Goal: Information Seeking & Learning: Learn about a topic

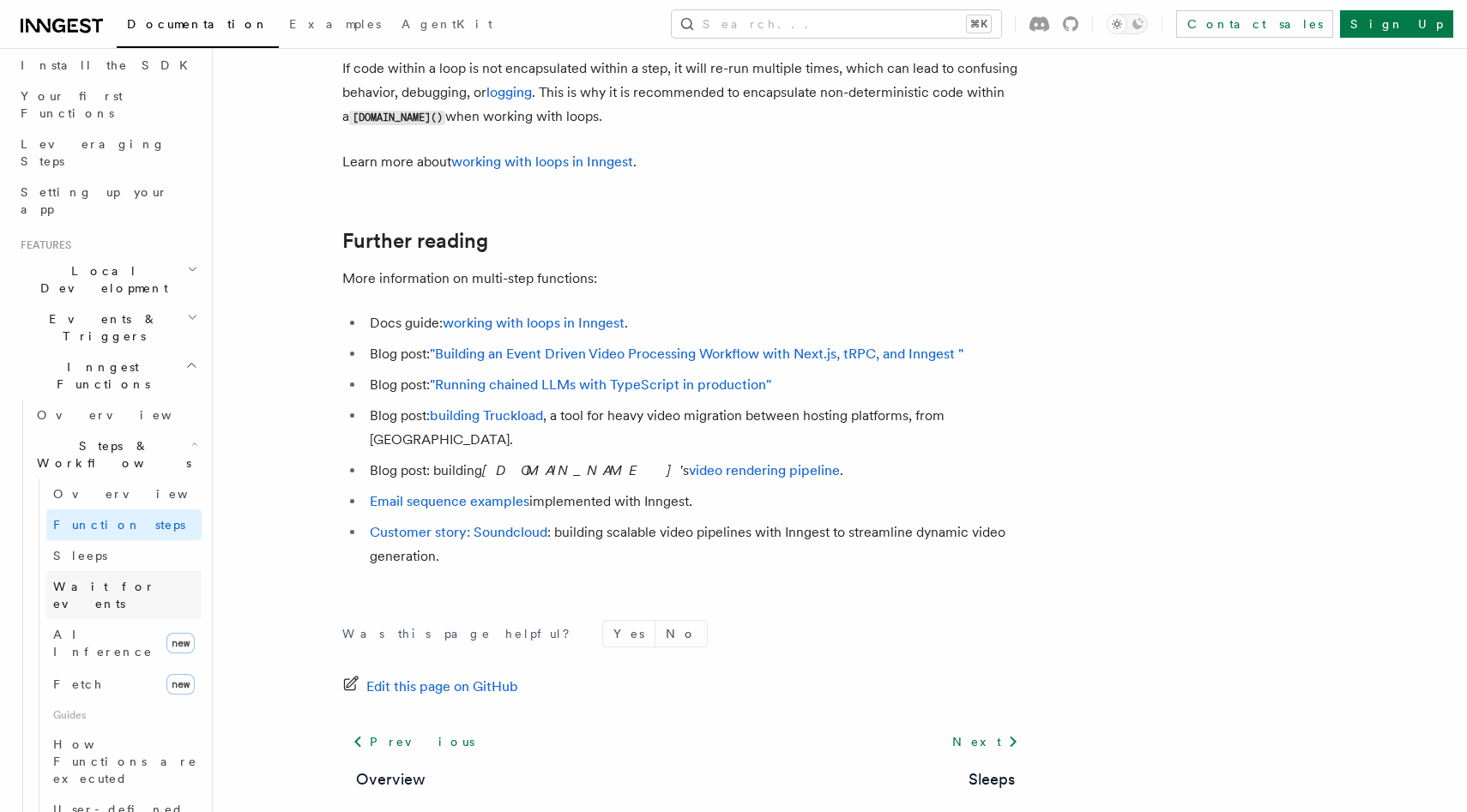
scroll to position [203, 0]
click at [122, 613] on link "AI Inference new" at bounding box center [123, 637] width 155 height 48
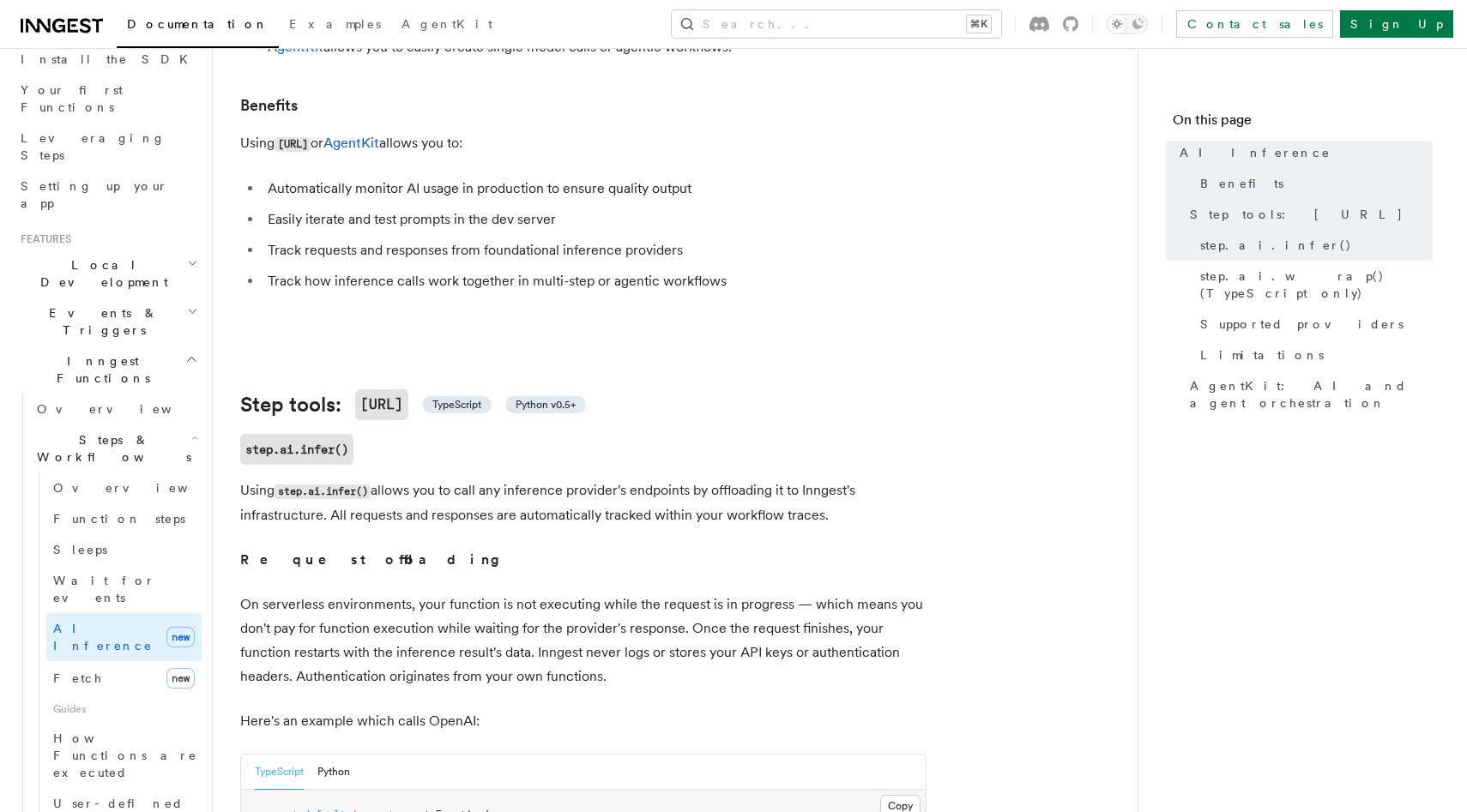
scroll to position [384, 0]
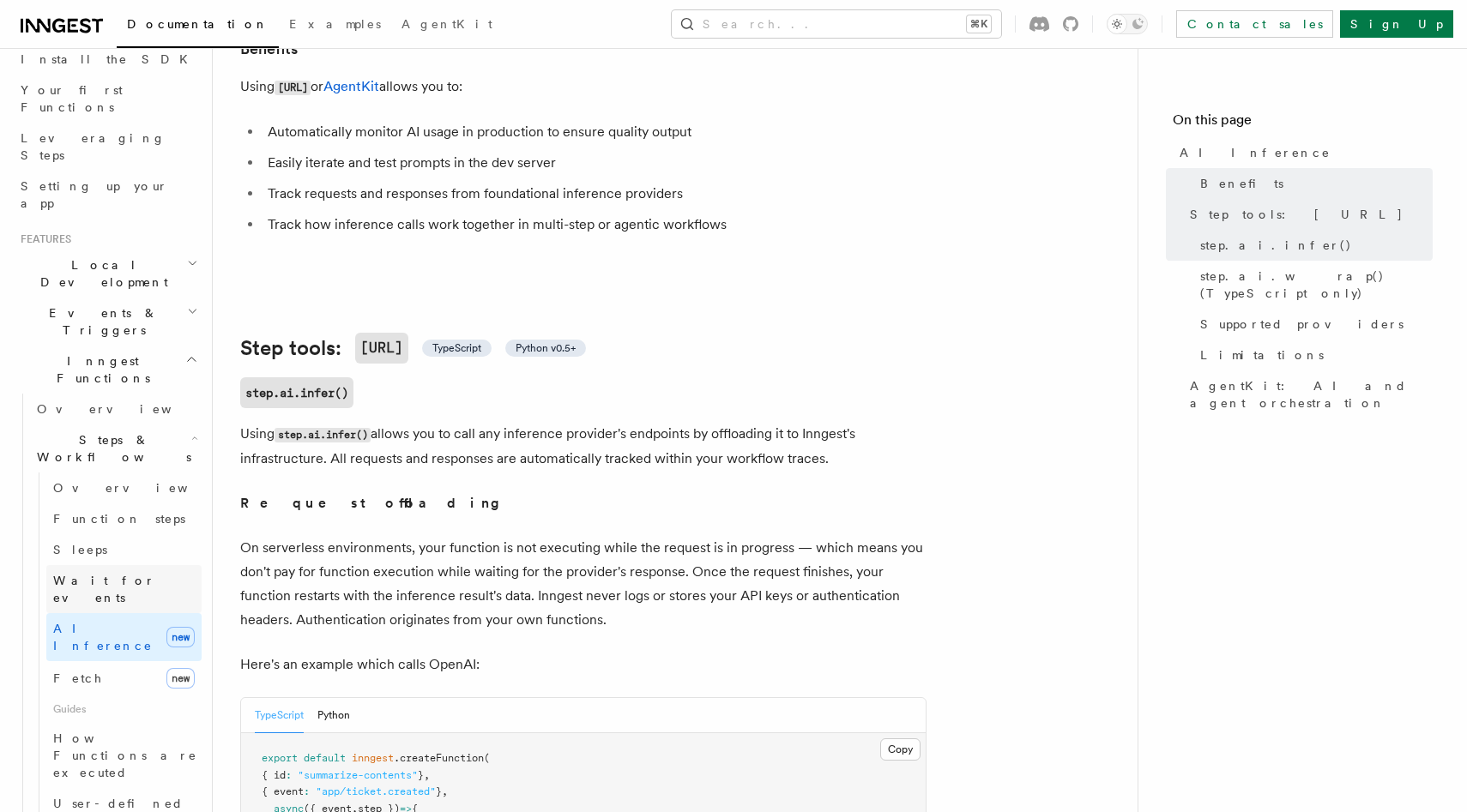
click at [108, 574] on span "Wait for events" at bounding box center [104, 589] width 102 height 31
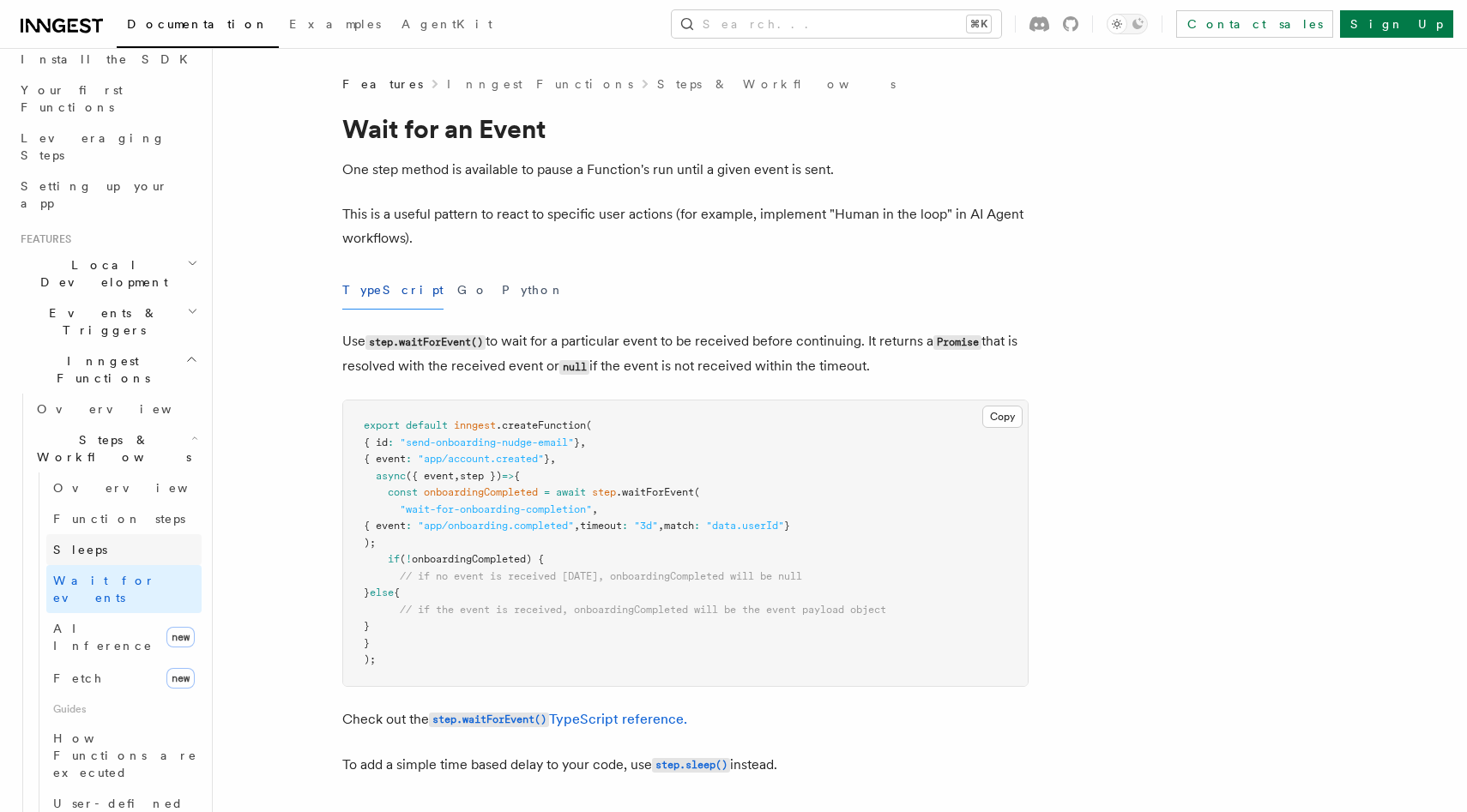
click at [110, 534] on link "Sleeps" at bounding box center [123, 549] width 155 height 31
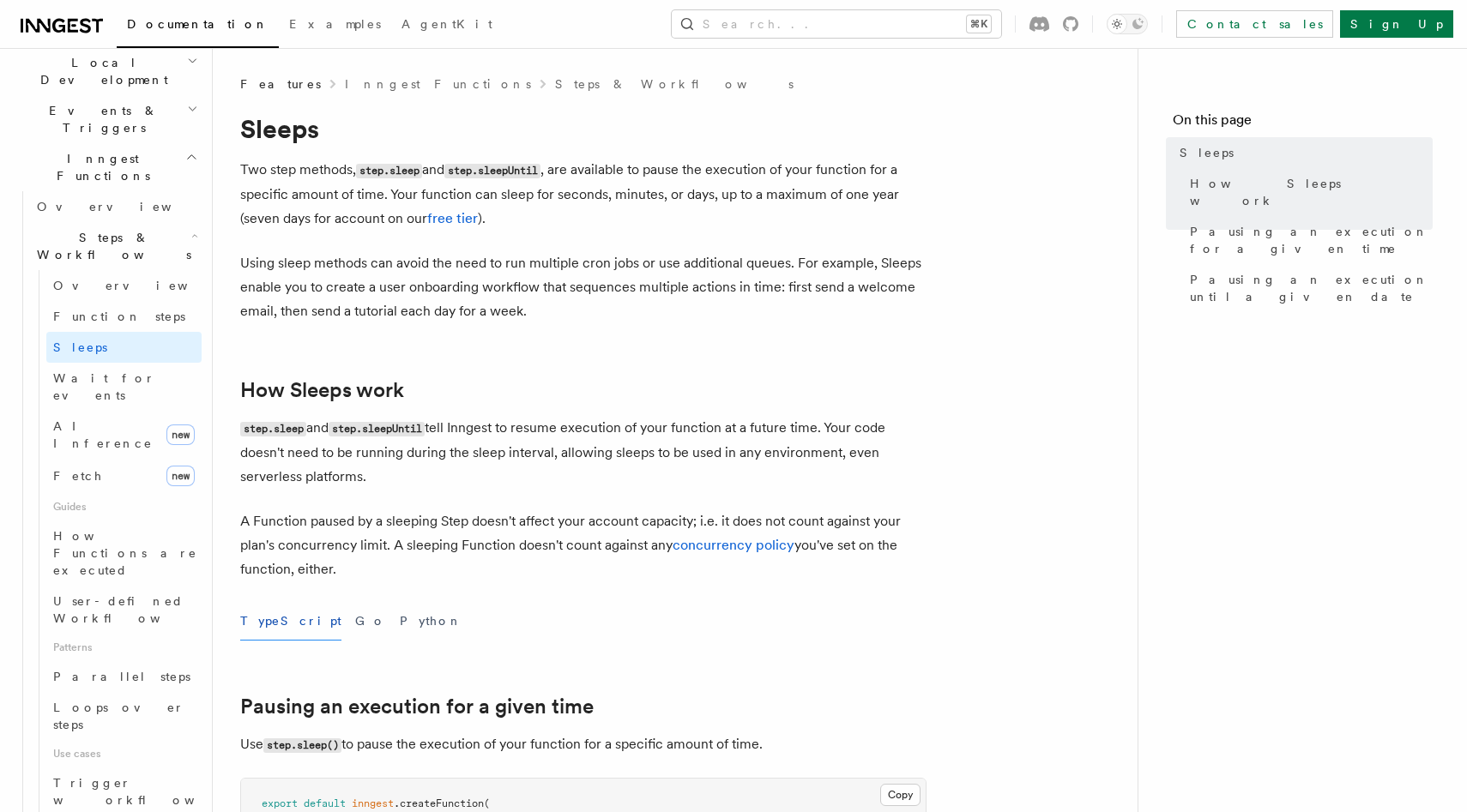
scroll to position [414, 0]
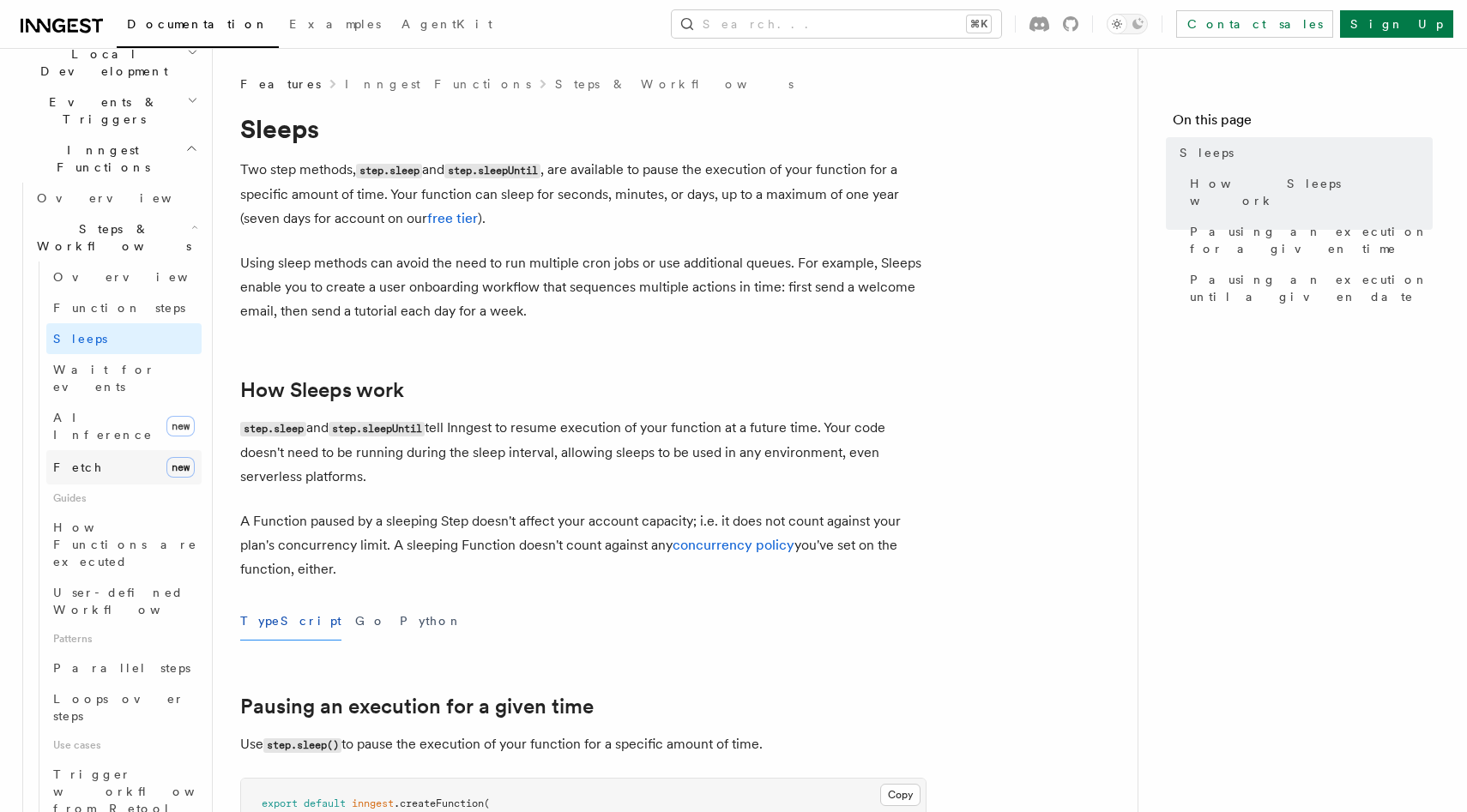
click at [125, 450] on link "Fetch new" at bounding box center [123, 467] width 155 height 35
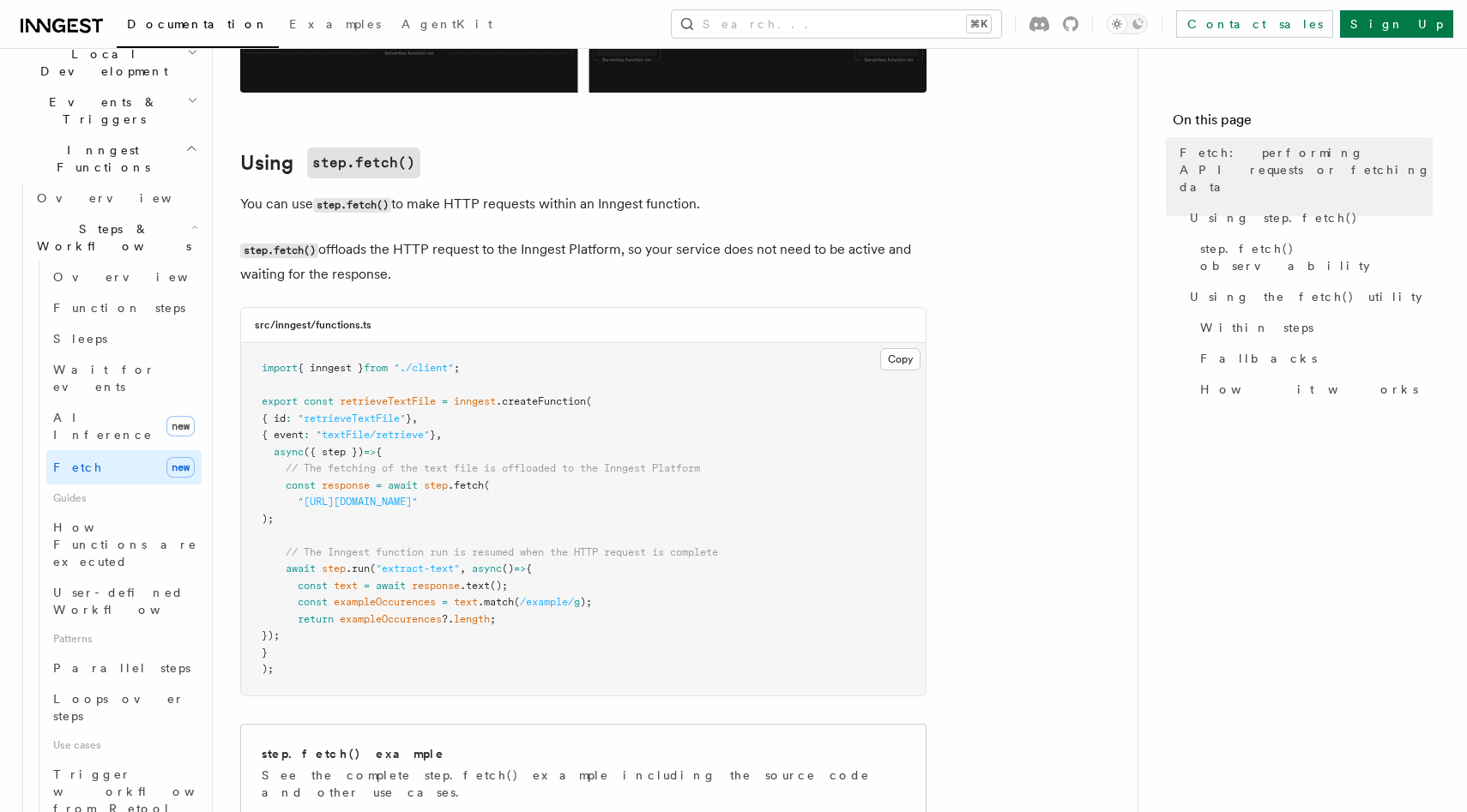
scroll to position [621, 0]
